Goal: Transaction & Acquisition: Purchase product/service

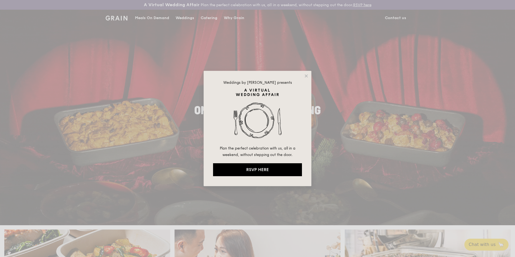
click at [308, 72] on div "Weddings by Grain presents Plan the perfect celebration with us, all in a weeke…" at bounding box center [257, 128] width 108 height 115
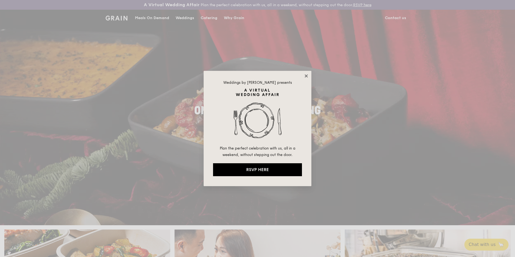
click at [306, 75] on icon at bounding box center [306, 75] width 5 height 5
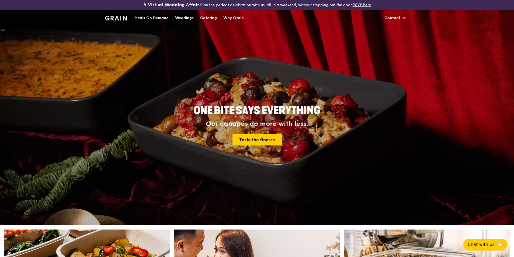
click at [160, 20] on div "Meals On Demand" at bounding box center [151, 18] width 34 height 16
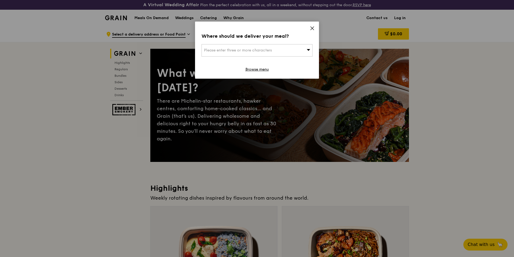
click at [311, 29] on icon at bounding box center [312, 28] width 5 height 5
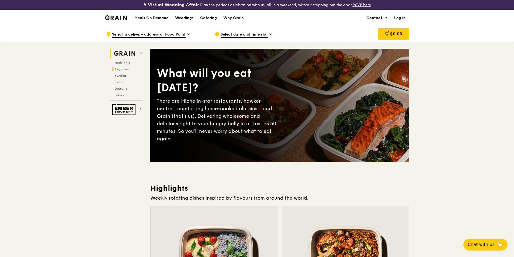
click at [126, 69] on span "Regulars" at bounding box center [121, 69] width 14 height 4
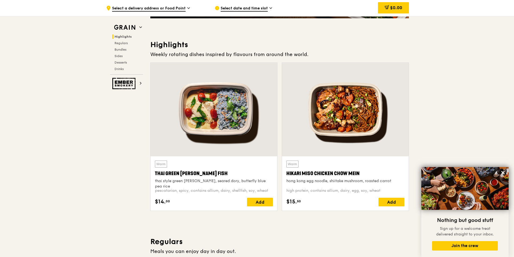
scroll to position [36, 0]
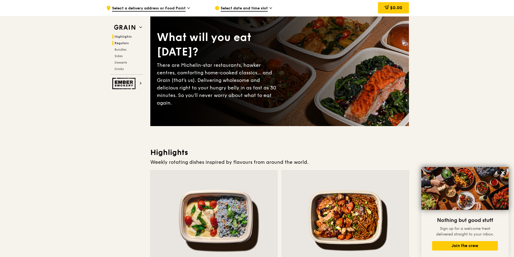
click at [125, 44] on span "Regulars" at bounding box center [121, 43] width 14 height 4
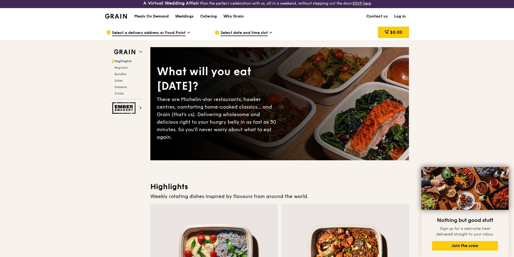
scroll to position [0, 0]
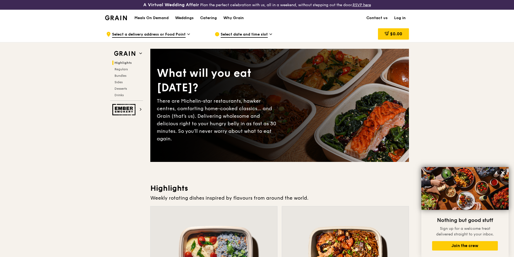
click at [151, 16] on h1 "Meals On Demand" at bounding box center [151, 17] width 34 height 5
click at [125, 68] on span "Regulars" at bounding box center [121, 69] width 14 height 4
click at [185, 19] on div "Weddings" at bounding box center [184, 18] width 19 height 16
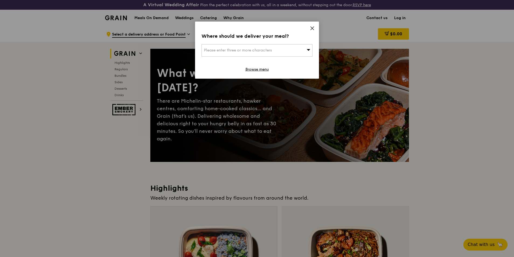
click at [311, 30] on icon at bounding box center [312, 28] width 5 height 5
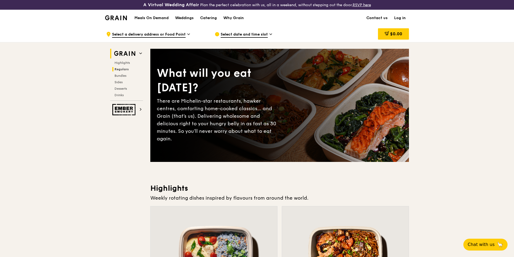
click at [127, 68] on span "Regulars" at bounding box center [121, 69] width 14 height 4
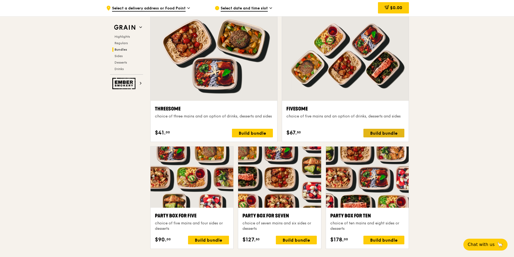
scroll to position [951, 0]
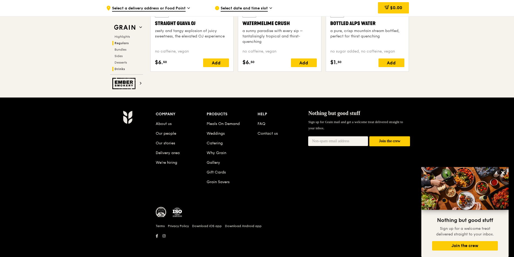
click at [126, 43] on span "Regulars" at bounding box center [121, 43] width 14 height 4
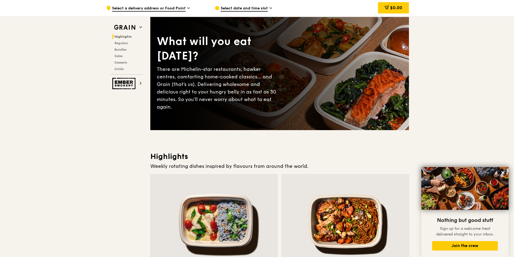
scroll to position [0, 0]
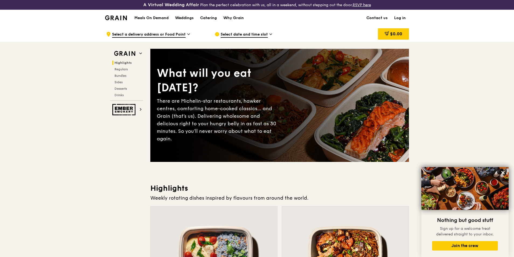
click at [123, 18] on img at bounding box center [116, 17] width 22 height 5
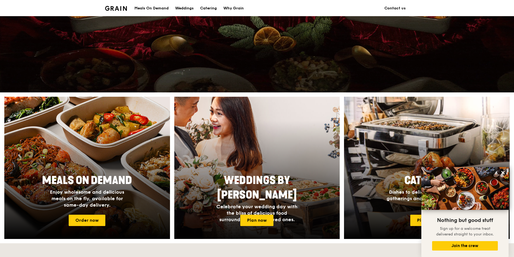
scroll to position [135, 0]
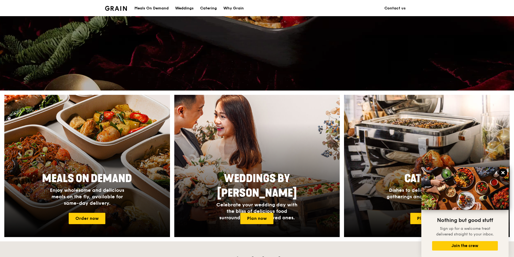
click at [502, 171] on icon at bounding box center [502, 172] width 3 height 3
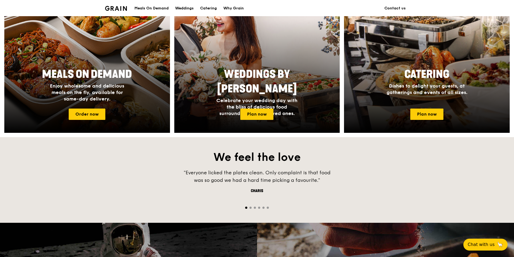
scroll to position [242, 0]
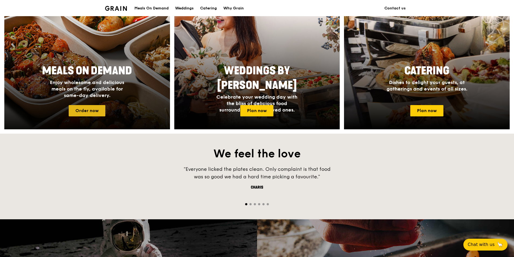
click at [99, 113] on link "Order now" at bounding box center [87, 110] width 37 height 11
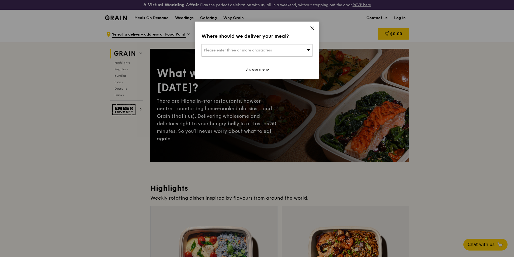
click at [310, 31] on span at bounding box center [312, 29] width 5 height 6
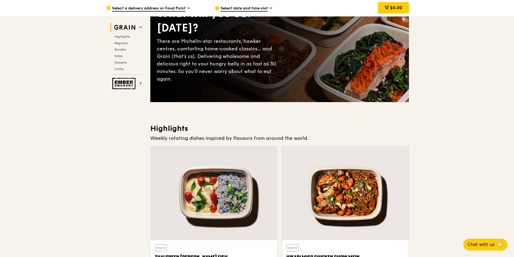
scroll to position [135, 0]
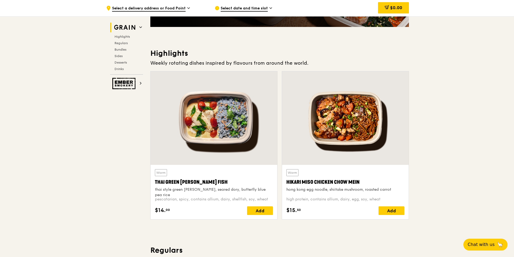
click at [333, 178] on div "Hikari Miso Chicken Chow Mein" at bounding box center [345, 182] width 118 height 8
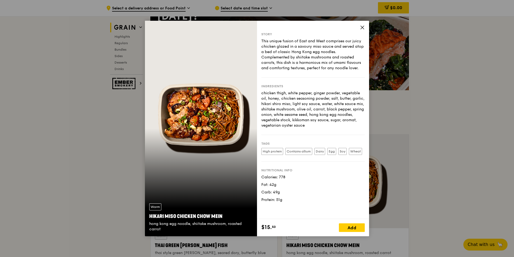
scroll to position [81, 0]
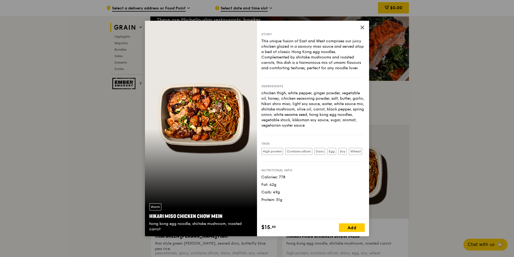
click at [362, 29] on icon at bounding box center [362, 27] width 5 height 5
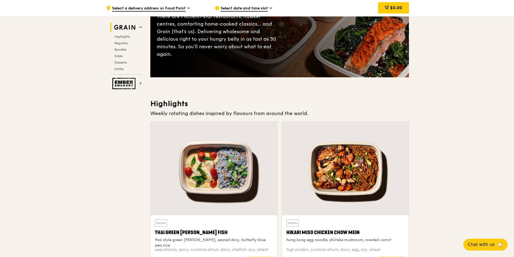
scroll to position [108, 0]
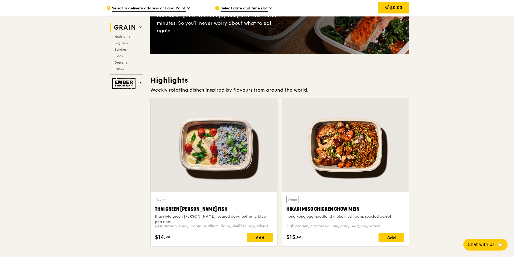
click at [264, 219] on div "Warm Thai Green Curry Fish thai style green curry, seared dory, butterfly blue …" at bounding box center [214, 219] width 118 height 46
click at [183, 168] on div at bounding box center [213, 144] width 127 height 93
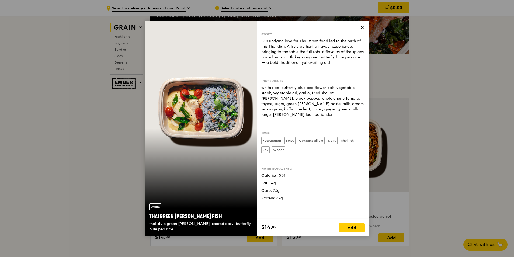
click at [362, 27] on icon at bounding box center [361, 27] width 3 height 3
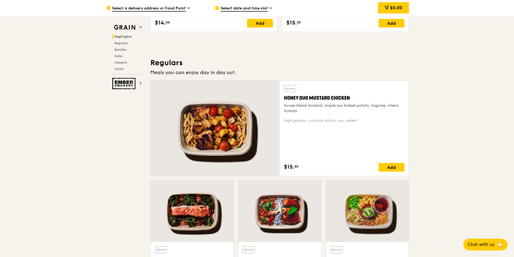
scroll to position [350, 0]
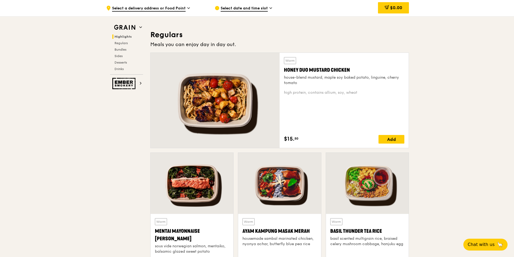
click at [264, 119] on div at bounding box center [214, 100] width 129 height 95
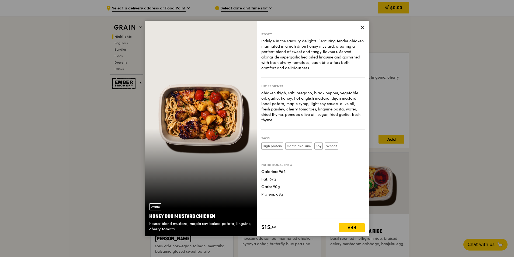
click at [361, 30] on span at bounding box center [362, 28] width 5 height 6
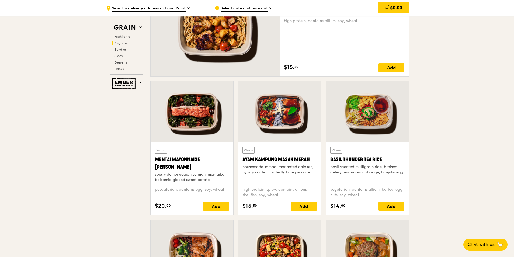
scroll to position [431, 0]
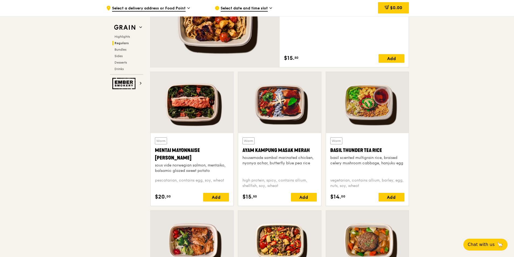
click at [266, 113] on div at bounding box center [279, 102] width 83 height 61
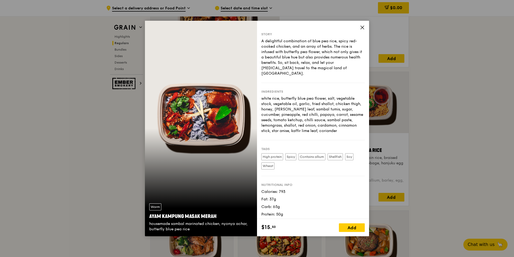
click at [363, 27] on icon at bounding box center [361, 27] width 3 height 3
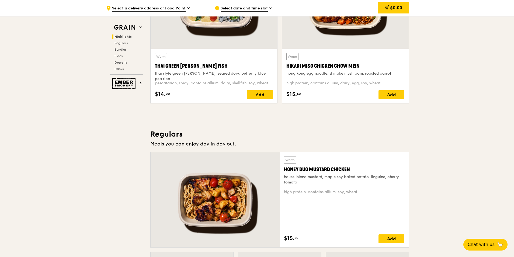
scroll to position [188, 0]
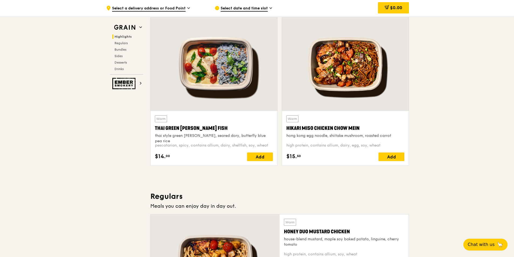
click at [350, 74] on div at bounding box center [345, 63] width 127 height 93
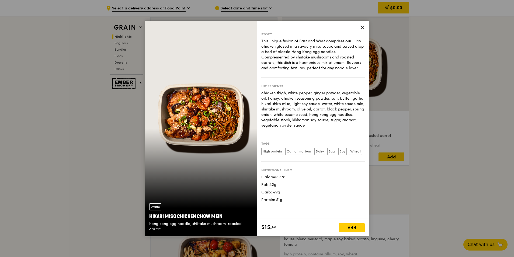
click at [364, 29] on icon at bounding box center [362, 27] width 5 height 5
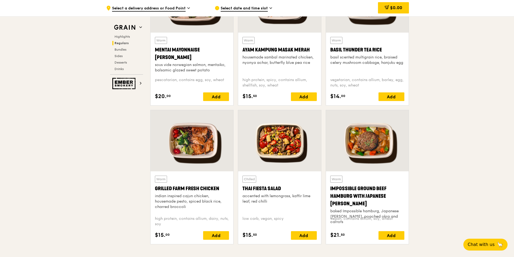
scroll to position [538, 0]
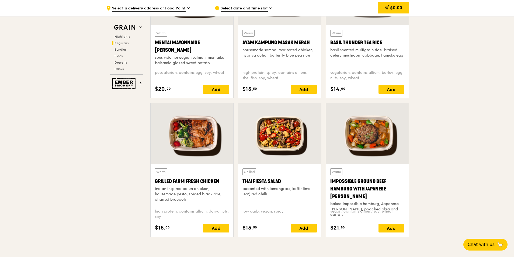
click at [205, 139] on div at bounding box center [191, 133] width 83 height 61
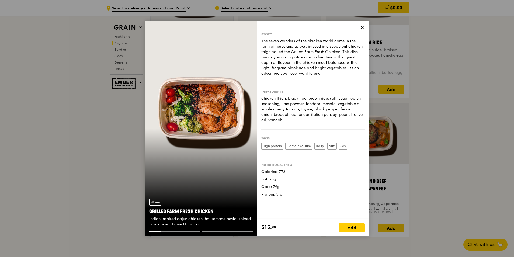
click at [362, 31] on div "Story The seven wonders of the chicken world come in the form of herbs and spic…" at bounding box center [313, 120] width 112 height 198
click at [364, 28] on icon at bounding box center [362, 27] width 5 height 5
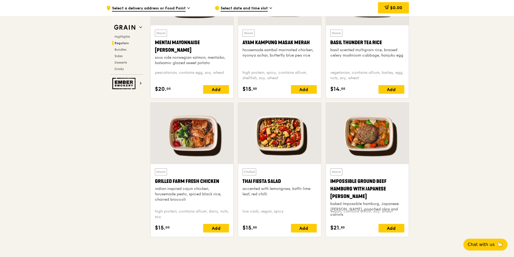
click at [298, 149] on div at bounding box center [279, 133] width 83 height 61
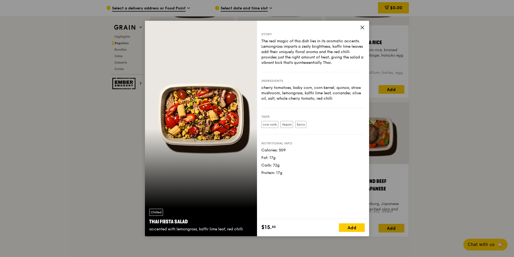
click at [361, 27] on icon at bounding box center [361, 27] width 3 height 3
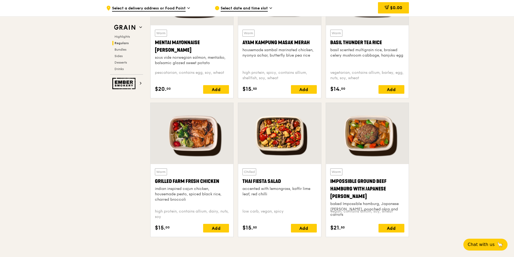
click at [358, 127] on div at bounding box center [367, 133] width 83 height 61
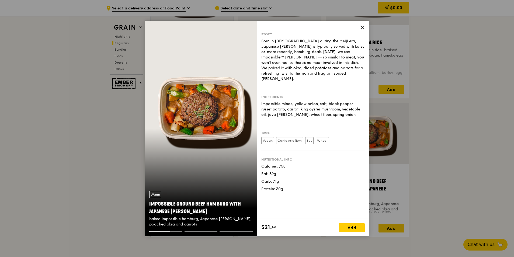
click at [360, 28] on icon at bounding box center [362, 27] width 5 height 5
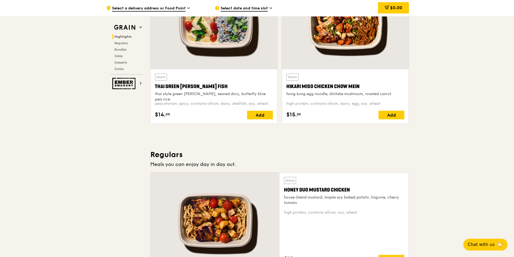
scroll to position [188, 0]
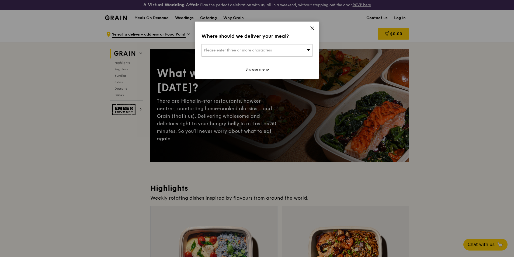
click at [313, 25] on div "Where should we deliver your meal? Please enter three or more characters Browse…" at bounding box center [257, 50] width 124 height 57
click at [296, 51] on div "Please enter three or more characters" at bounding box center [256, 50] width 111 height 12
click at [312, 29] on icon at bounding box center [312, 28] width 5 height 5
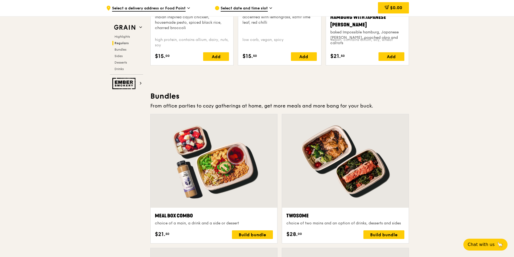
scroll to position [673, 0]
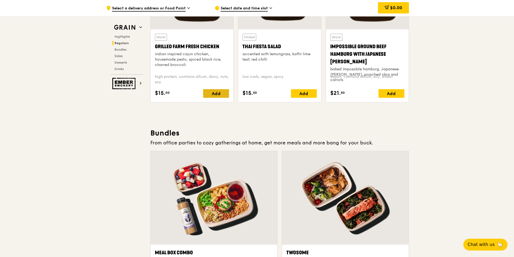
click at [218, 97] on div "Add" at bounding box center [216, 93] width 26 height 9
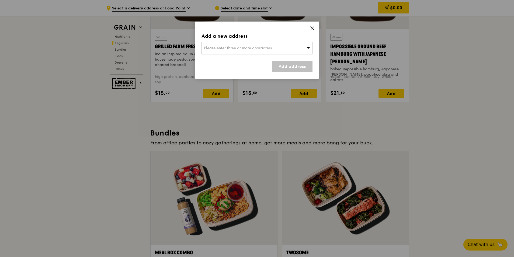
click at [269, 46] on span "Please enter three or more characters" at bounding box center [238, 48] width 68 height 5
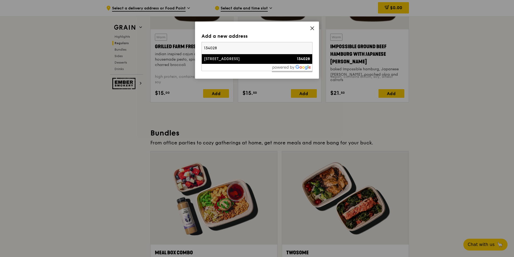
type input "134028"
click at [256, 56] on li "28D Dover Crescent 134028" at bounding box center [257, 59] width 110 height 10
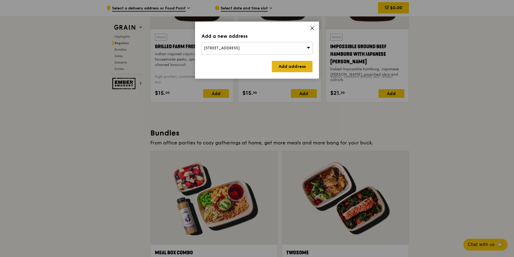
click at [295, 69] on link "Add address" at bounding box center [292, 66] width 41 height 11
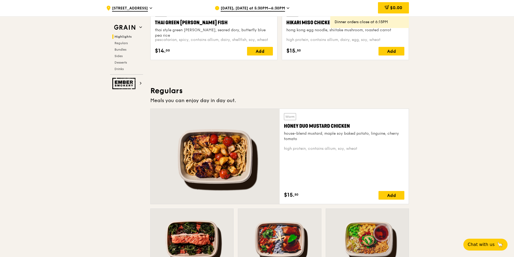
scroll to position [215, 0]
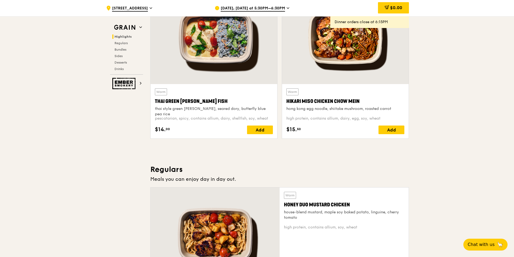
click at [341, 99] on div "Hikari Miso Chicken Chow Mein" at bounding box center [345, 101] width 118 height 8
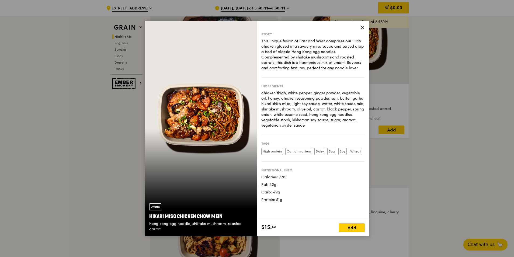
click at [319, 158] on div "Tags High protein Contains allium Dairy Egg Soy Wheat" at bounding box center [312, 148] width 103 height 27
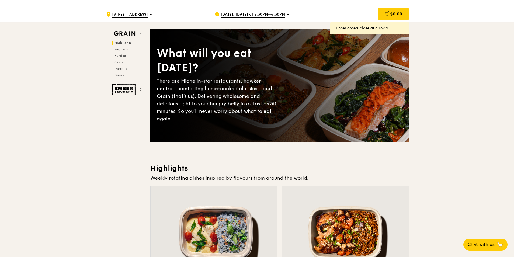
scroll to position [0, 0]
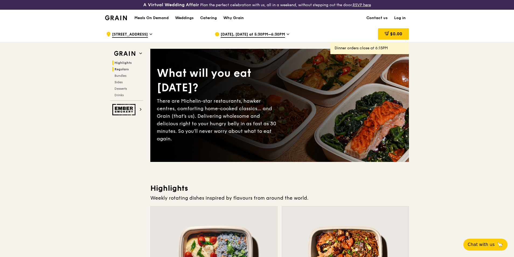
click at [118, 70] on span "Regulars" at bounding box center [121, 69] width 14 height 4
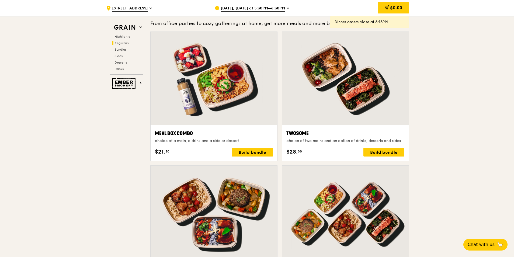
scroll to position [843, 0]
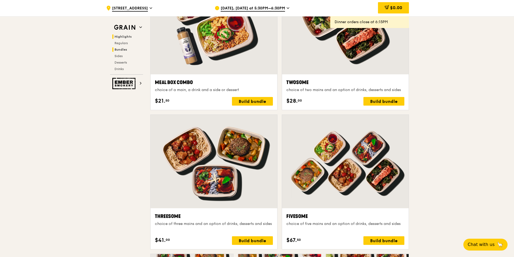
click at [121, 36] on span "Highlights" at bounding box center [122, 37] width 17 height 4
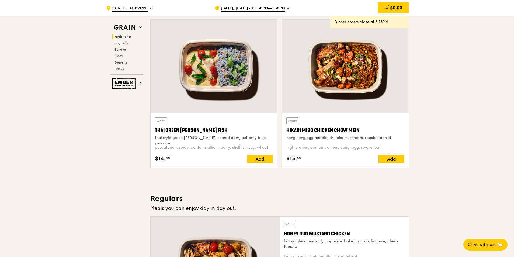
scroll to position [162, 0]
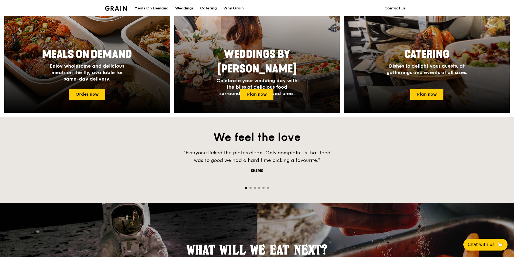
scroll to position [269, 0]
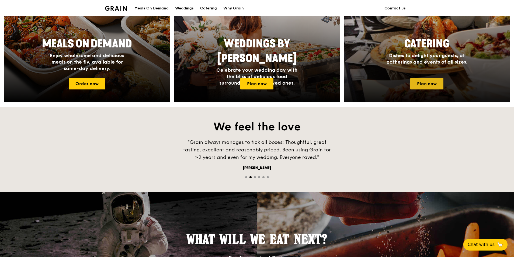
click at [424, 85] on link "Plan now" at bounding box center [426, 83] width 33 height 11
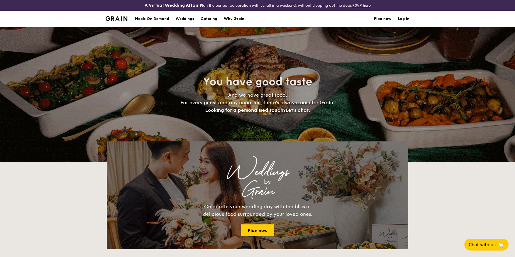
select select
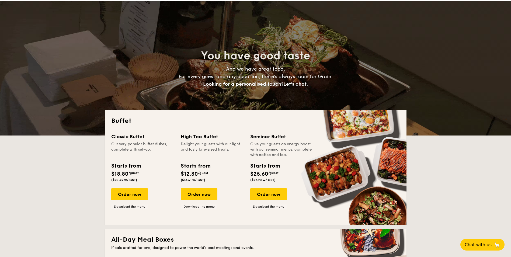
scroll to position [81, 0]
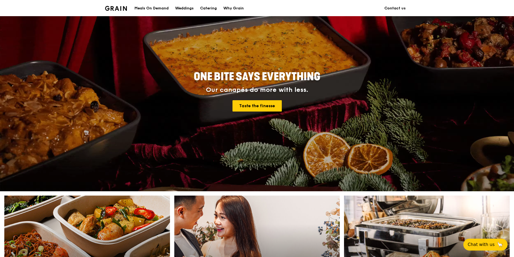
scroll to position [54, 0]
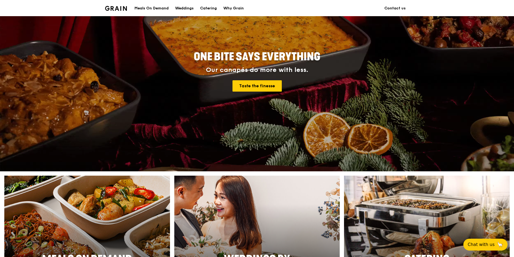
click at [115, 184] on img at bounding box center [87, 247] width 182 height 156
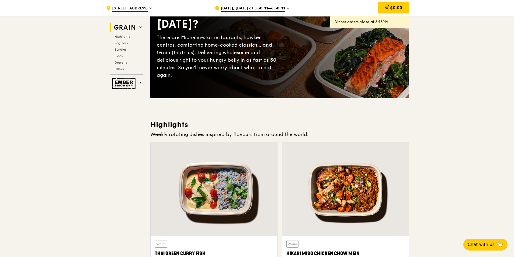
scroll to position [81, 0]
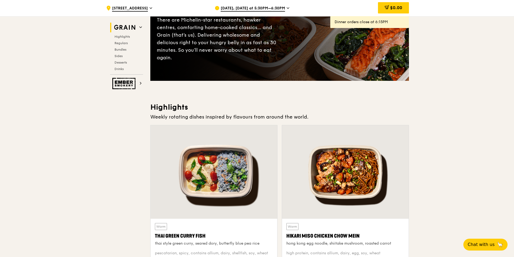
click at [161, 174] on div at bounding box center [213, 171] width 127 height 93
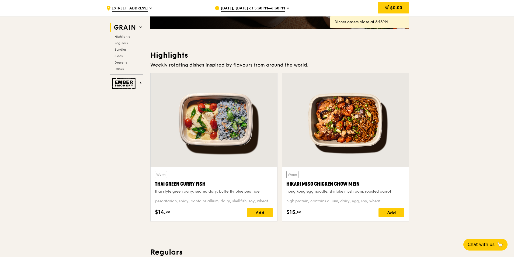
scroll to position [135, 0]
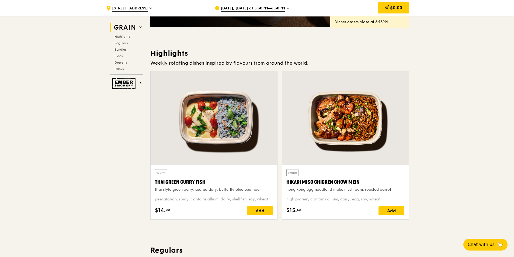
click at [342, 174] on div "Warm Hikari Miso Chicken Chow Mein hong kong egg noodle, shiitake mushroom, roa…" at bounding box center [345, 180] width 118 height 23
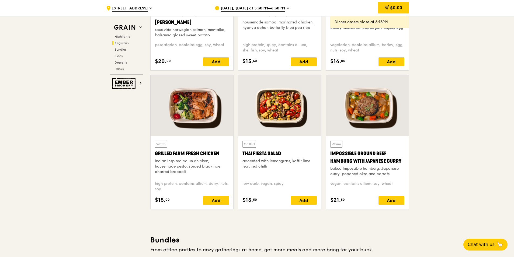
scroll to position [592, 0]
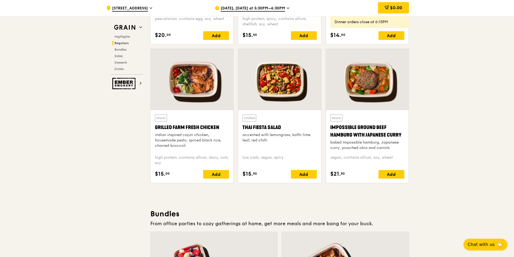
click at [348, 171] on div "$21. 50 Add" at bounding box center [367, 174] width 74 height 9
click at [350, 156] on div "vegan, contains allium, soy, wheat" at bounding box center [367, 160] width 74 height 11
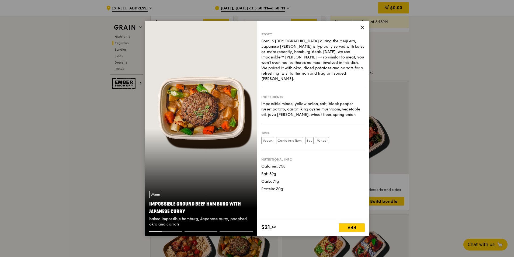
scroll to position [754, 0]
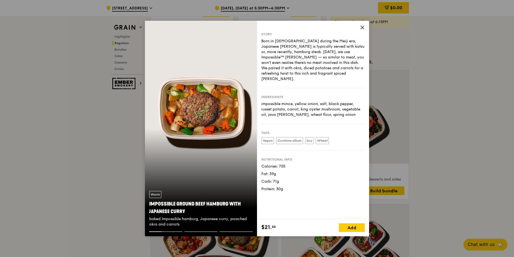
click at [187, 190] on div "Warm Impossible Ground Beef Hamburg with Japanese [PERSON_NAME] baked Impossibl…" at bounding box center [201, 209] width 112 height 45
drag, startPoint x: 190, startPoint y: 227, endPoint x: 193, endPoint y: 231, distance: 5.8
click at [191, 229] on div "Warm Impossible Ground Beef Hamburg with Japanese [PERSON_NAME] baked Impossibl…" at bounding box center [201, 209] width 112 height 45
click at [193, 231] on div at bounding box center [200, 231] width 33 height 1
drag, startPoint x: 165, startPoint y: 232, endPoint x: 266, endPoint y: 213, distance: 103.3
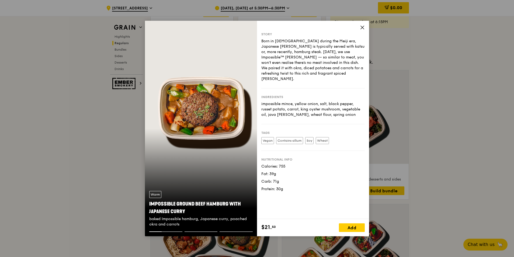
click at [241, 226] on div "Warm Impossible Ground Beef Hamburg with Japanese [PERSON_NAME] baked Impossibl…" at bounding box center [201, 212] width 112 height 50
click at [315, 201] on div "Story Born in [DEMOGRAPHIC_DATA] during the Meiji era, Japanese [PERSON_NAME] i…" at bounding box center [313, 120] width 112 height 198
drag, startPoint x: 359, startPoint y: 33, endPoint x: 342, endPoint y: 55, distance: 27.1
click at [358, 34] on div "Story" at bounding box center [312, 34] width 103 height 4
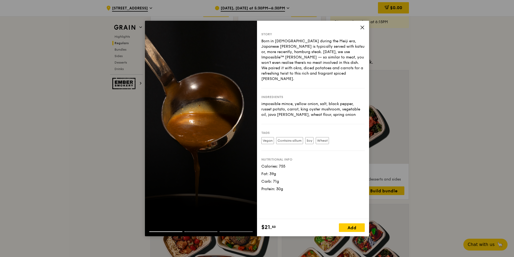
click at [359, 30] on div "Story Born in [DEMOGRAPHIC_DATA] during the Meiji era, Japanese [PERSON_NAME] i…" at bounding box center [313, 120] width 112 height 198
click at [362, 27] on icon at bounding box center [361, 27] width 3 height 3
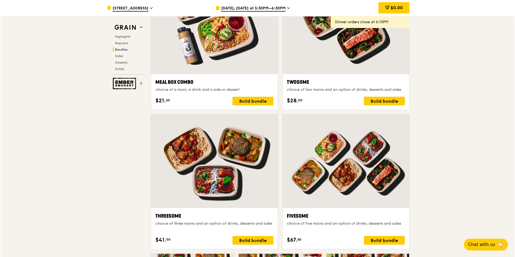
scroll to position [915, 0]
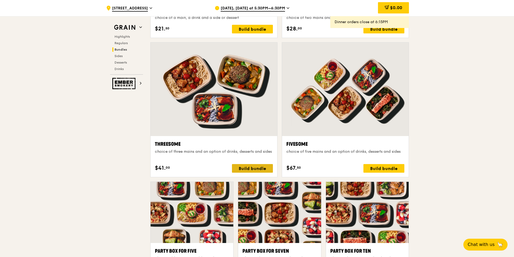
click at [238, 169] on div "Build bundle" at bounding box center [252, 168] width 41 height 9
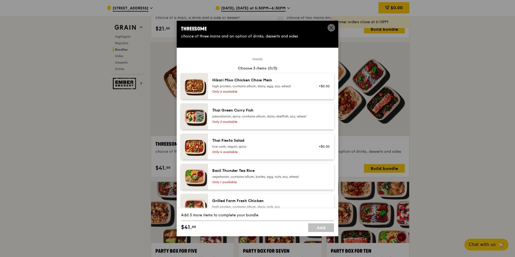
click at [227, 116] on div "pescatarian, spicy, contains allium, dairy, shellfish, soy, wheat" at bounding box center [260, 116] width 97 height 4
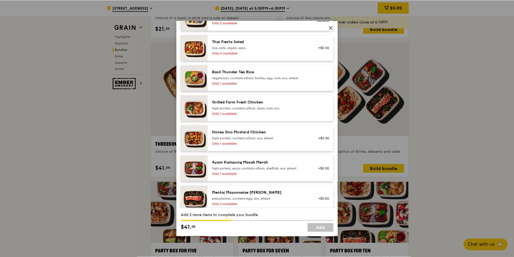
scroll to position [54, 0]
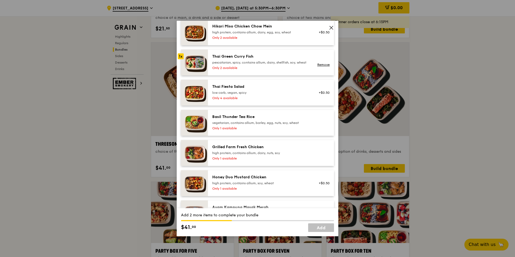
click at [329, 30] on icon at bounding box center [331, 27] width 5 height 5
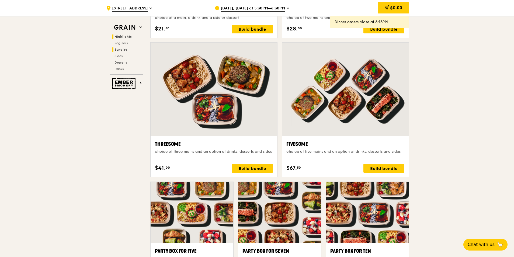
click at [117, 38] on h2 "Highlights" at bounding box center [127, 36] width 31 height 4
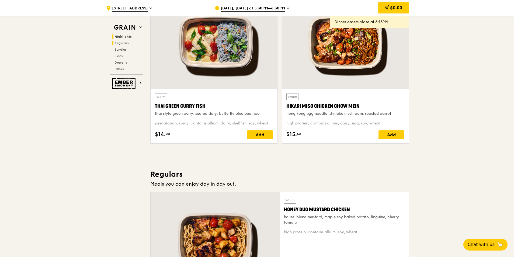
click at [119, 42] on span "Regulars" at bounding box center [121, 43] width 14 height 4
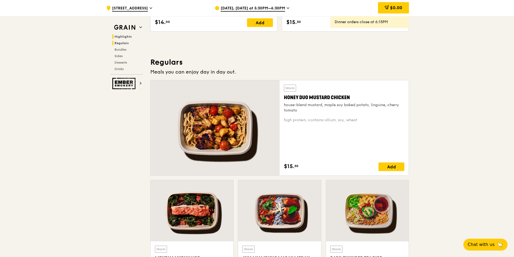
scroll to position [358, 0]
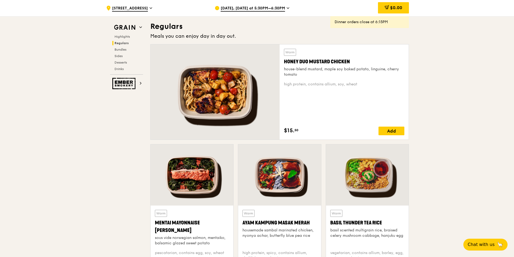
click at [181, 72] on div at bounding box center [214, 91] width 129 height 95
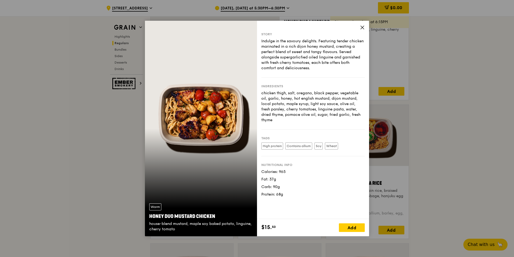
scroll to position [439, 0]
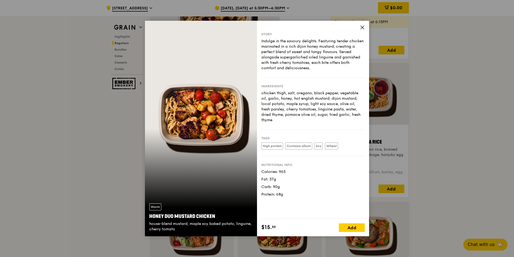
click at [361, 26] on icon at bounding box center [362, 27] width 5 height 5
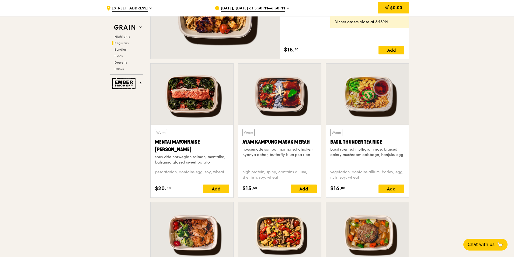
click at [252, 9] on span "[DATE], [DATE] at 5:30PM–6:30PM" at bounding box center [252, 9] width 64 height 6
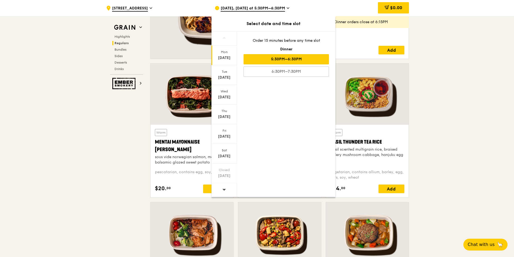
click at [223, 187] on icon at bounding box center [224, 189] width 4 height 4
click at [223, 188] on icon at bounding box center [224, 189] width 4 height 4
click at [224, 124] on div "[DATE]" at bounding box center [224, 114] width 26 height 20
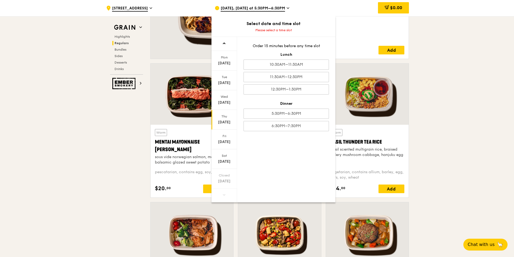
click at [227, 118] on div "Thu" at bounding box center [224, 116] width 24 height 4
click at [222, 121] on div "[DATE]" at bounding box center [224, 122] width 24 height 5
click at [309, 62] on div "10:30AM–11:30AM" at bounding box center [285, 64] width 85 height 10
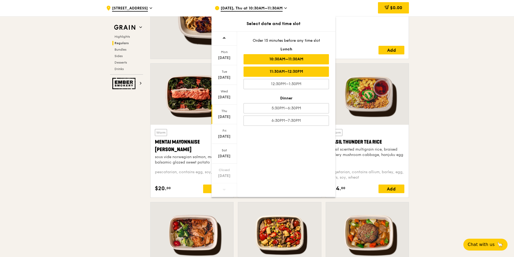
click at [297, 70] on div "11:30AM–12:30PM" at bounding box center [285, 71] width 85 height 10
click at [310, 146] on div "[DATE] [DATE] [DATE] [DATE] [DATE] [DATE] Closed [DATE] Order 15 minutes before…" at bounding box center [273, 114] width 124 height 166
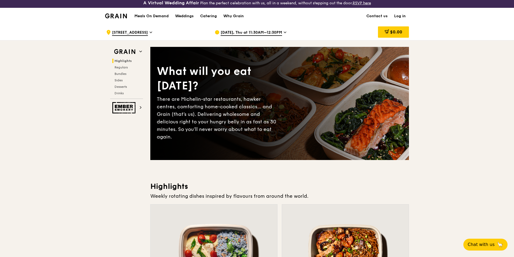
scroll to position [0, 0]
